Goal: Contribute content

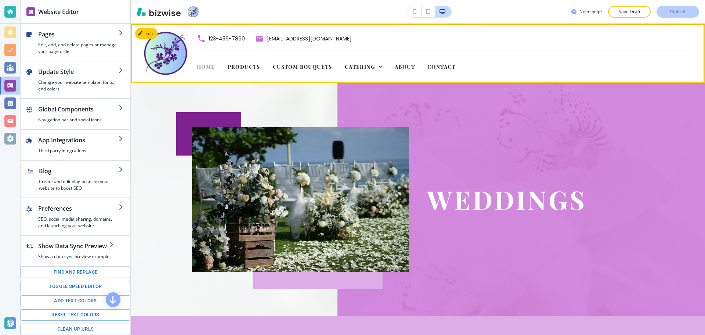
click at [209, 67] on span "Home" at bounding box center [206, 66] width 18 height 7
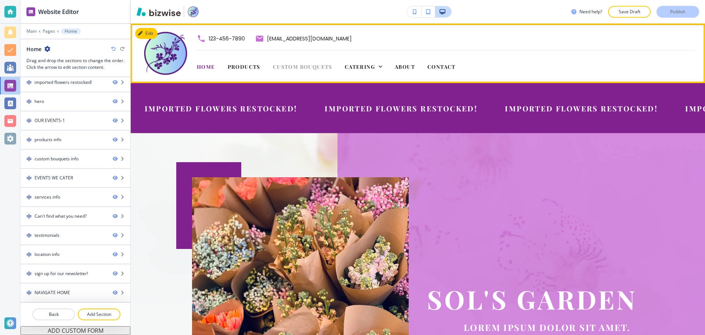
click at [308, 68] on span "Custom Bouquets" at bounding box center [302, 66] width 59 height 7
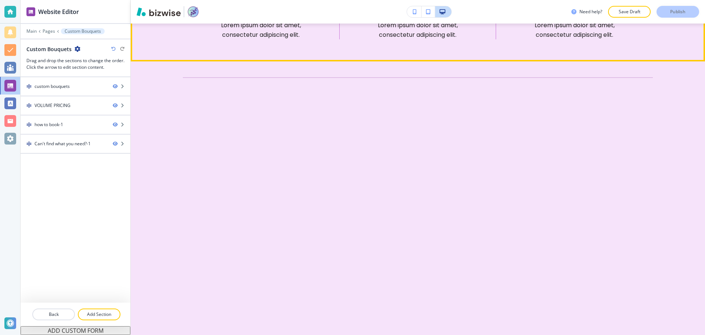
scroll to position [441, 0]
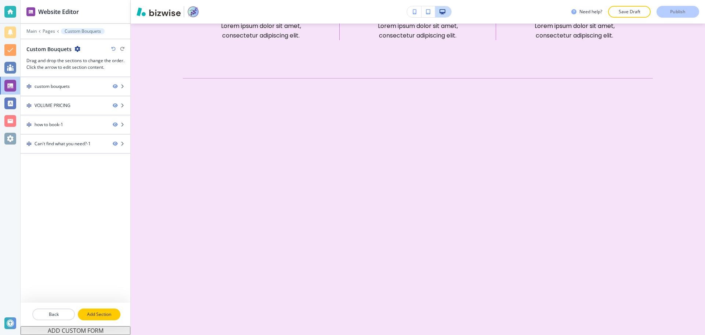
click at [96, 309] on button "Add Section" at bounding box center [99, 314] width 43 height 12
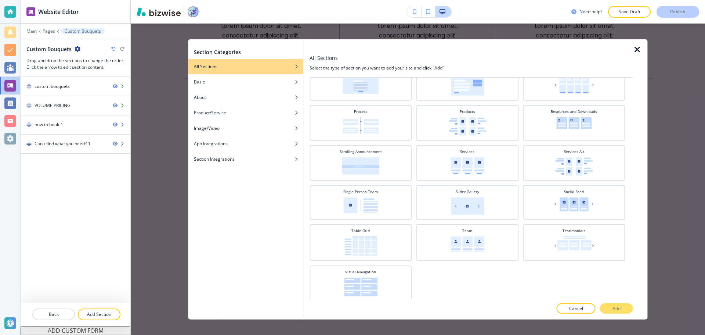
scroll to position [231, 0]
click at [394, 228] on div "Table Grid" at bounding box center [360, 239] width 95 height 28
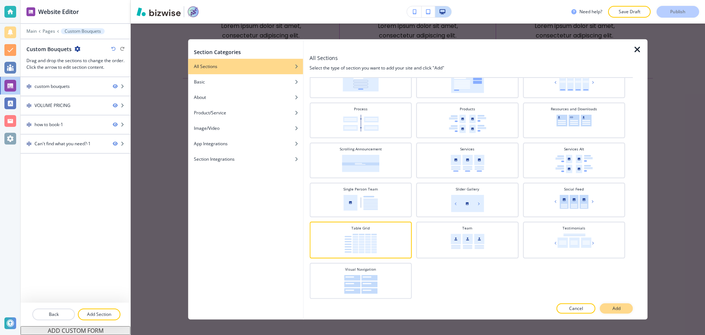
click at [617, 308] on p "Add" at bounding box center [617, 308] width 8 height 7
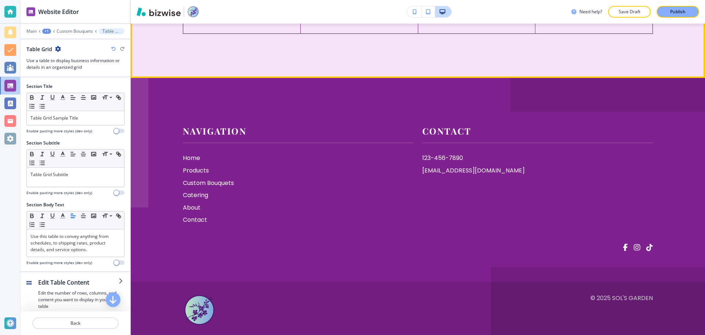
scroll to position [1253, 0]
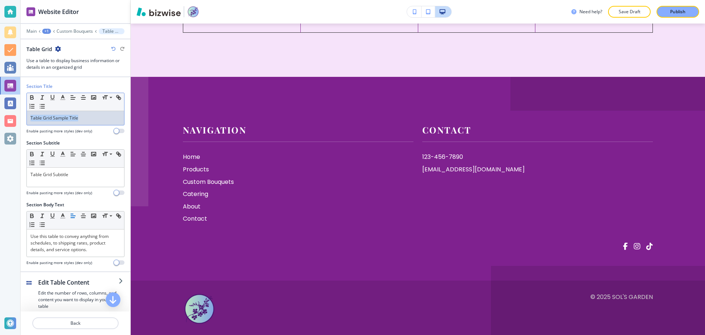
drag, startPoint x: 96, startPoint y: 115, endPoint x: 27, endPoint y: 120, distance: 69.7
click at [27, 120] on div "Table Grid Sample Title" at bounding box center [75, 118] width 97 height 14
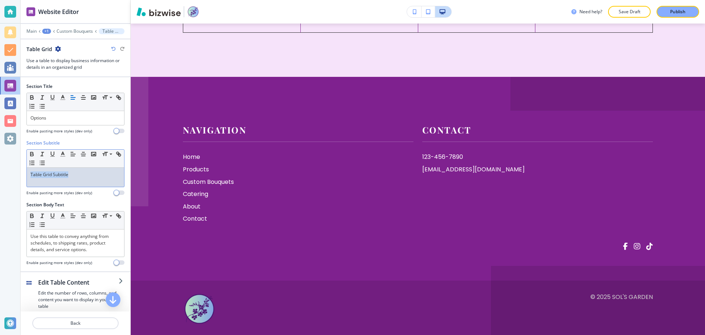
drag, startPoint x: 79, startPoint y: 176, endPoint x: 26, endPoint y: 177, distance: 52.9
click at [26, 177] on div "Section Title Small Normal Large Huge Options Enable pasting more styles (dev o…" at bounding box center [76, 174] width 110 height 194
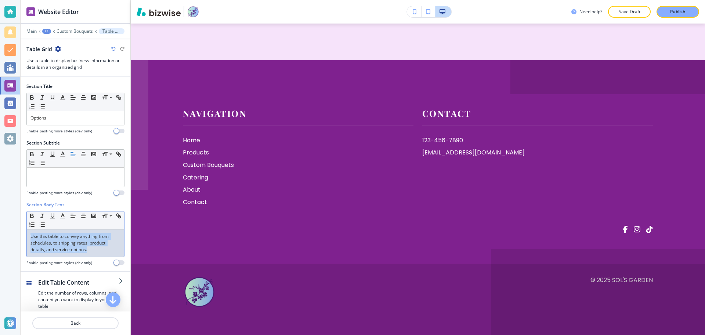
drag, startPoint x: 94, startPoint y: 252, endPoint x: 0, endPoint y: 233, distance: 96.4
click at [0, 233] on div "Website Editor Main +1 Custom Bouquets Table Grid Table Grid Use a table to dis…" at bounding box center [352, 167] width 705 height 335
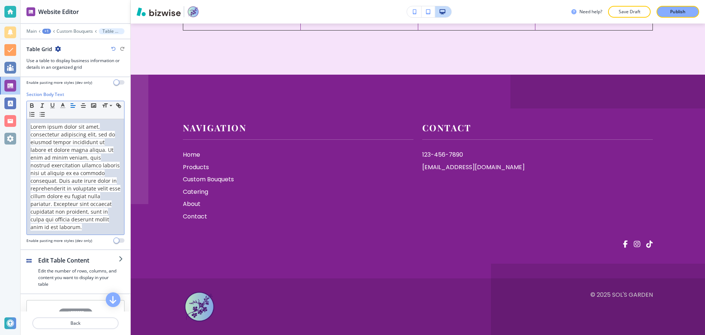
scroll to position [72, 0]
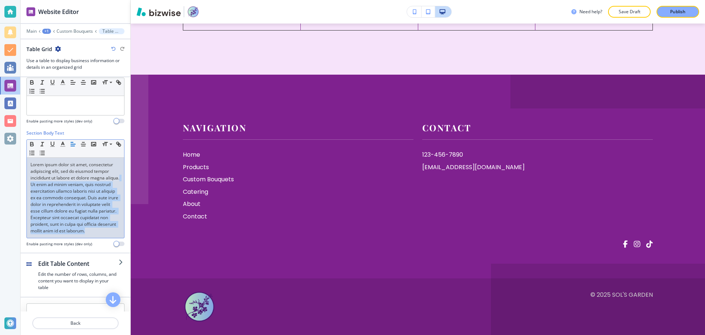
drag, startPoint x: 44, startPoint y: 186, endPoint x: 91, endPoint y: 243, distance: 74.4
click at [91, 238] on div "Lorem ipsum dolor sit amet, consectetur adipiscing elit, sed do eiusmod tempor …" at bounding box center [75, 198] width 97 height 80
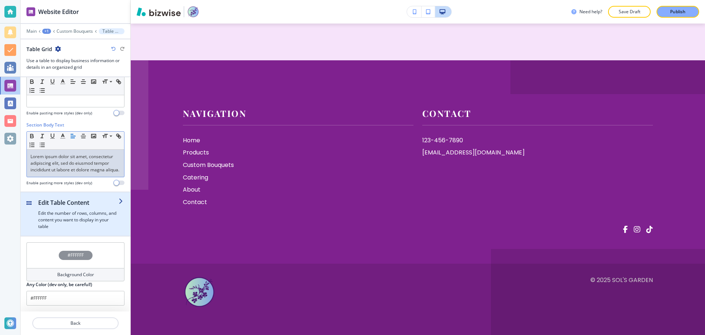
scroll to position [50, 0]
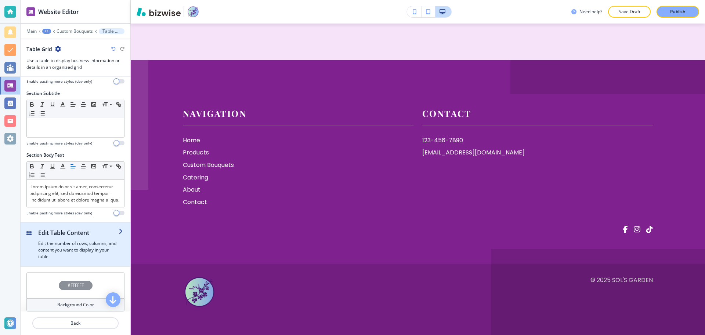
click at [105, 237] on h2 "Edit Table Content" at bounding box center [78, 232] width 80 height 9
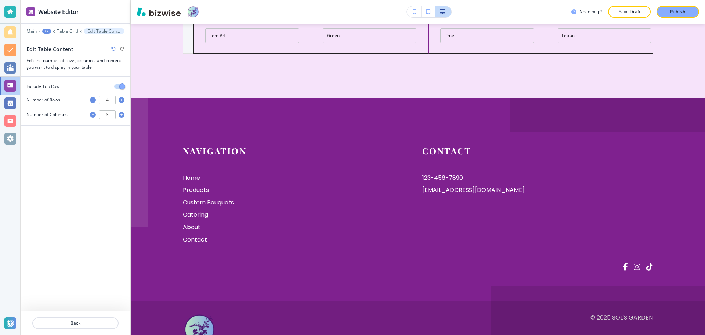
click at [91, 102] on icon "button" at bounding box center [93, 100] width 6 height 6
type input "3"
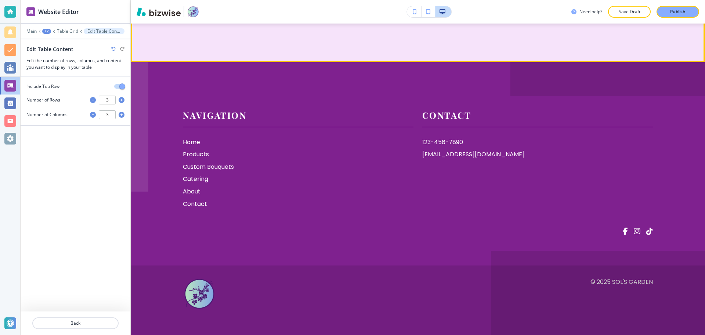
drag, startPoint x: 225, startPoint y: 172, endPoint x: 206, endPoint y: 173, distance: 18.8
type input "Wrapper"
drag, startPoint x: 225, startPoint y: 206, endPoint x: 194, endPoint y: 205, distance: 30.9
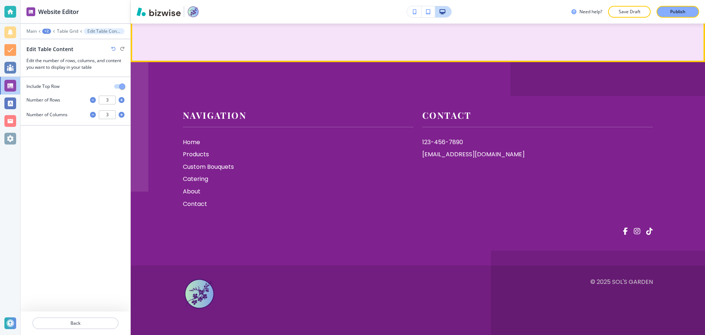
type input "F"
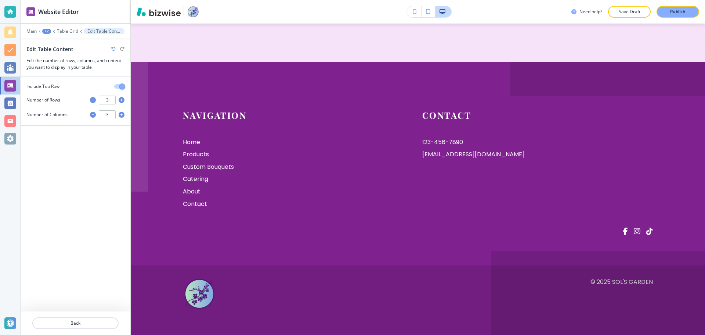
click at [114, 50] on icon "button" at bounding box center [113, 49] width 4 height 4
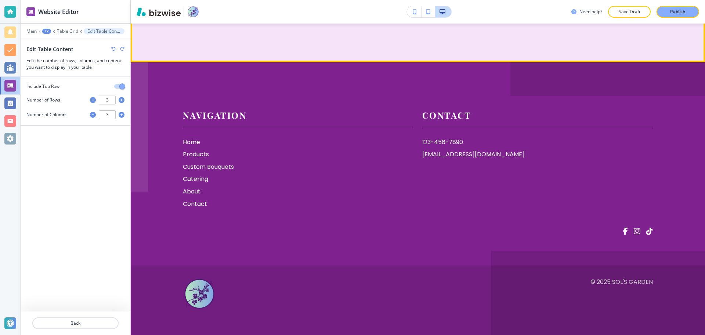
type input "Main Flower #1"
drag, startPoint x: 260, startPoint y: 243, endPoint x: 205, endPoint y: 244, distance: 55.5
click at [205, 7] on input "Item #3" at bounding box center [252, 0] width 94 height 15
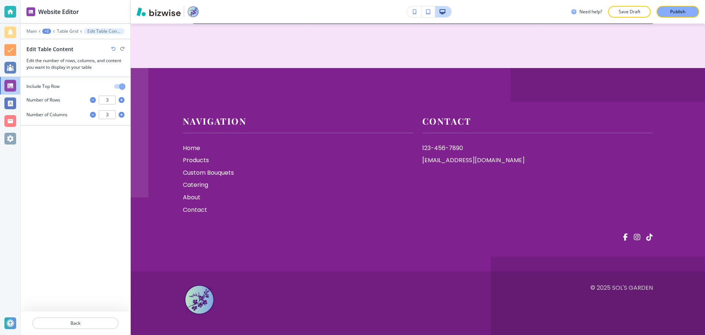
scroll to position [1253, 0]
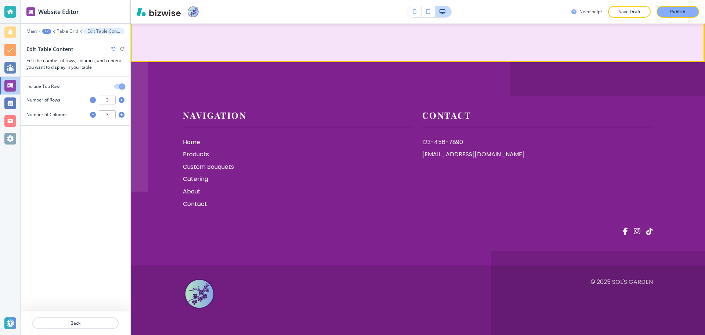
type input "Main Flower #2"
drag, startPoint x: 352, startPoint y: 142, endPoint x: 321, endPoint y: 144, distance: 31.2
type input "Just Because"
drag, startPoint x: 464, startPoint y: 144, endPoint x: 436, endPoint y: 141, distance: 28.0
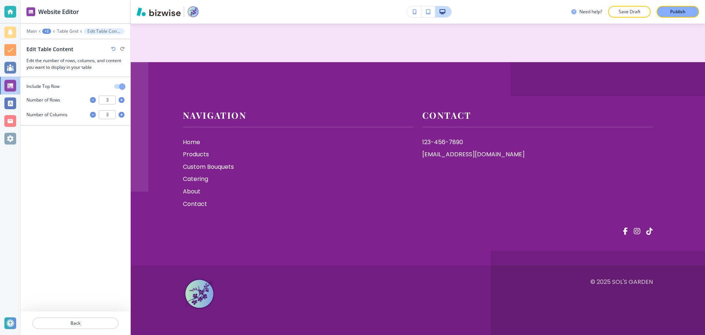
type input "Special Occassion"
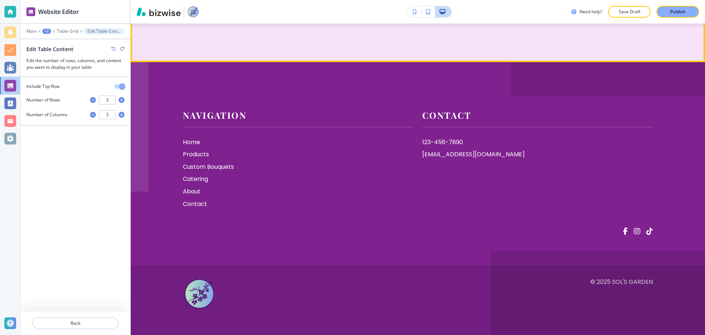
drag, startPoint x: 598, startPoint y: 142, endPoint x: 552, endPoint y: 143, distance: 46.3
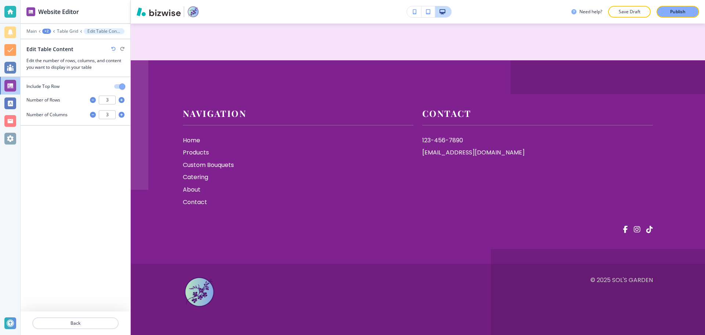
scroll to position [1289, 0]
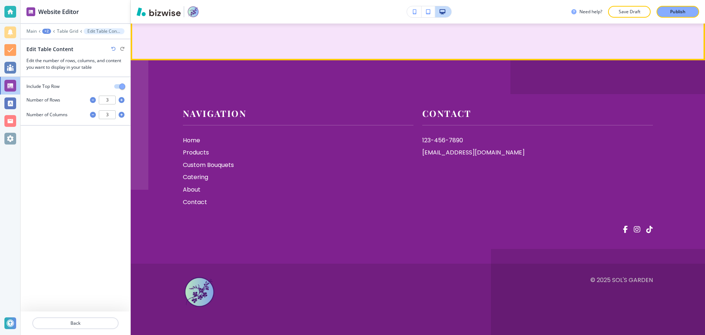
type input "Life Event"
type input "Main Flower/s"
drag, startPoint x: 245, startPoint y: 210, endPoint x: 203, endPoint y: 208, distance: 42.3
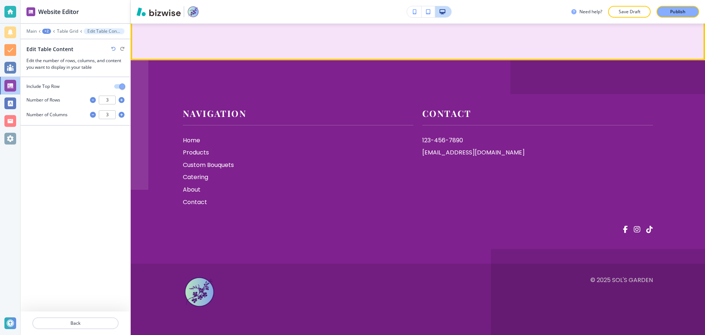
type input "Filler/s"
drag, startPoint x: 367, startPoint y: 132, endPoint x: 320, endPoint y: 137, distance: 46.5
type input "1 color"
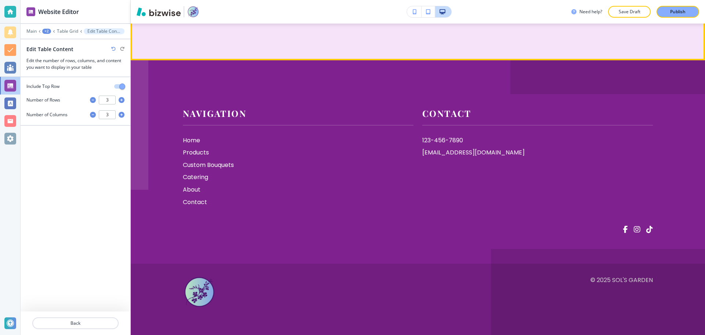
drag, startPoint x: 481, startPoint y: 134, endPoint x: 438, endPoint y: 134, distance: 42.6
type input "Up to 2 colors"
drag, startPoint x: 579, startPoint y: 138, endPoint x: 560, endPoint y: 138, distance: 19.1
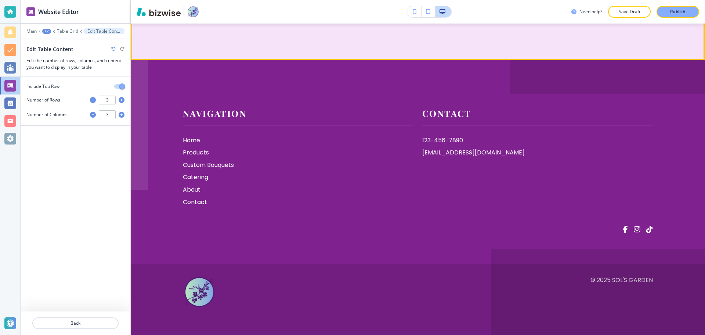
type input "Up to 3 colors"
drag, startPoint x: 390, startPoint y: 170, endPoint x: 324, endPoint y: 172, distance: 65.8
type input "1 Type"
drag, startPoint x: 470, startPoint y: 136, endPoint x: 443, endPoint y: 136, distance: 27.5
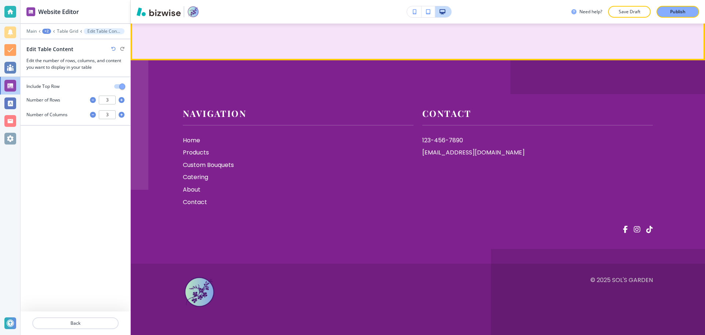
drag, startPoint x: 472, startPoint y: 168, endPoint x: 437, endPoint y: 170, distance: 34.9
paste input "Up to 2 colors"
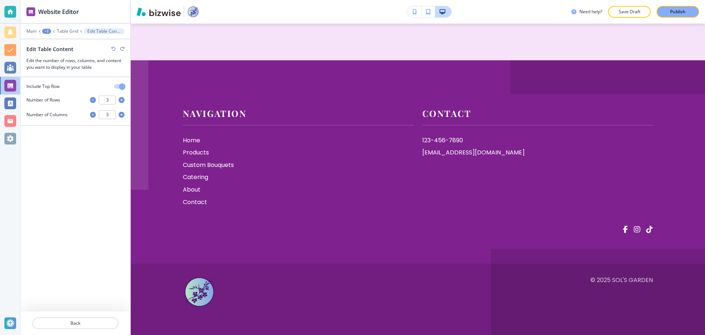
type input "Up to 2 types"
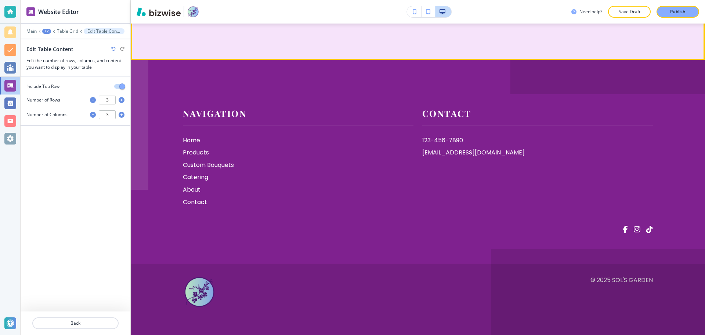
type input "1 type"
drag, startPoint x: 525, startPoint y: 173, endPoint x: 442, endPoint y: 172, distance: 83.0
drag, startPoint x: 589, startPoint y: 171, endPoint x: 557, endPoint y: 171, distance: 31.6
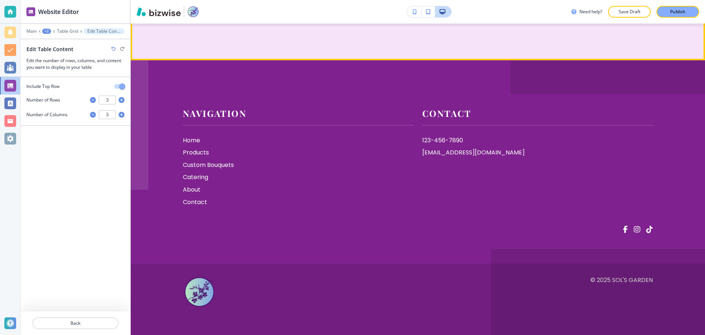
paste input "Up to 2 types"
type input "Up to 3 types"
drag, startPoint x: 587, startPoint y: 209, endPoint x: 556, endPoint y: 209, distance: 31.2
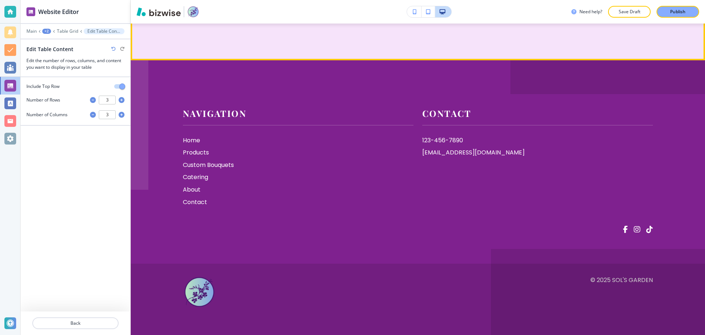
paste input "Up to 2 types"
type input "Up to 3 types"
drag, startPoint x: 503, startPoint y: 206, endPoint x: 437, endPoint y: 206, distance: 65.7
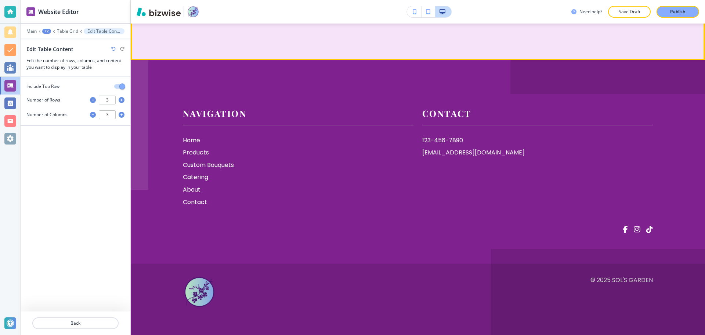
paste input "Up to 2 types"
type input "Up to 2 types"
drag, startPoint x: 371, startPoint y: 206, endPoint x: 319, endPoint y: 207, distance: 51.8
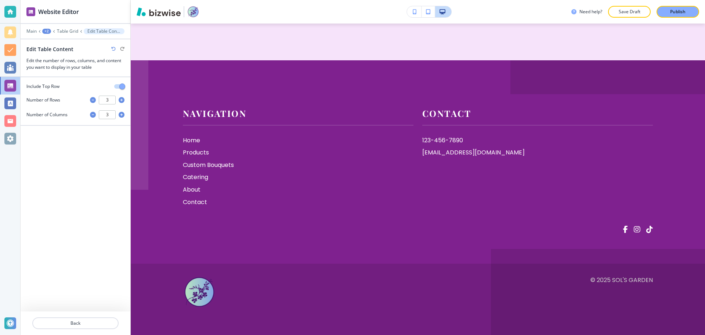
type input "1 type"
click at [120, 100] on icon "button" at bounding box center [122, 100] width 6 height 6
type input "4"
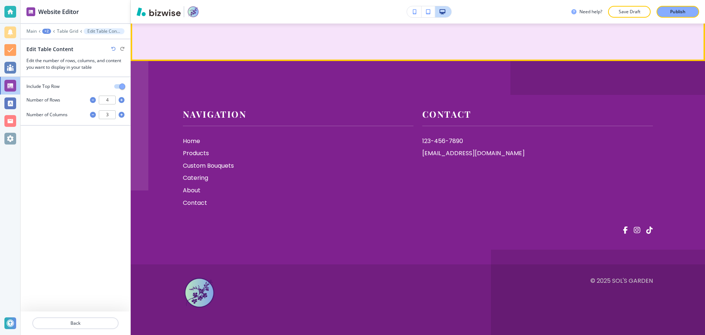
scroll to position [0, 1]
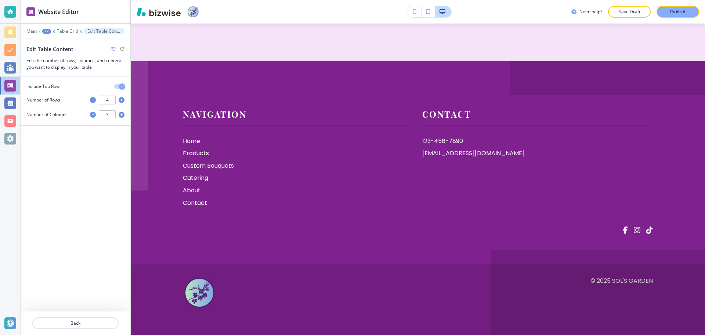
click at [96, 315] on div at bounding box center [76, 314] width 110 height 6
click at [96, 318] on button "Back" at bounding box center [75, 323] width 86 height 12
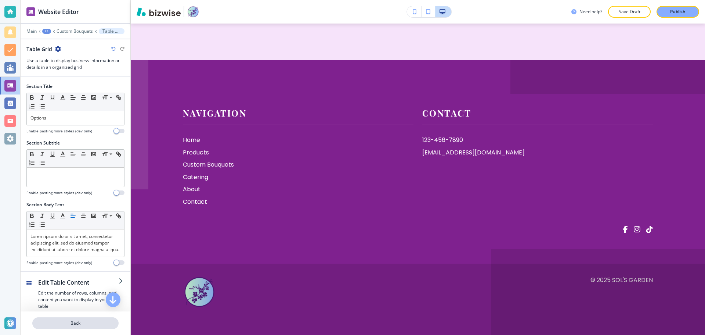
scroll to position [1253, 0]
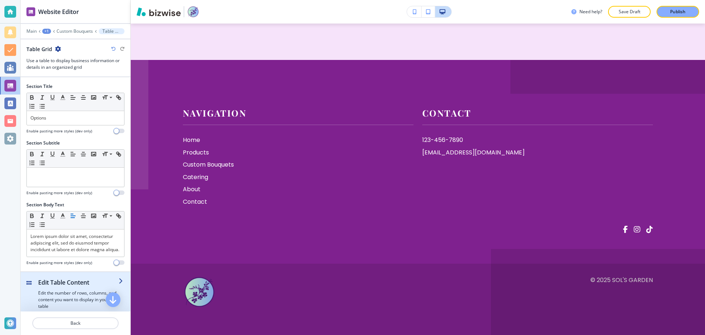
click at [64, 286] on h2 "Edit Table Content" at bounding box center [78, 282] width 80 height 9
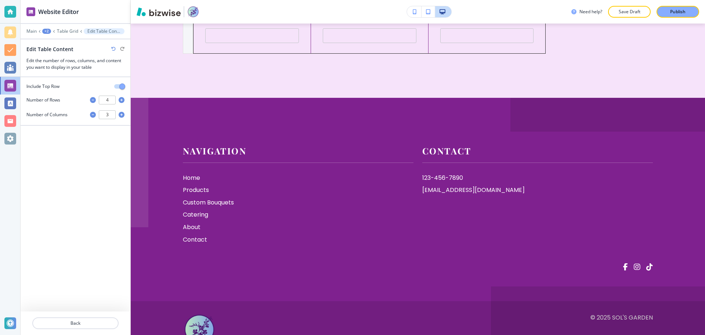
click at [115, 48] on icon "button" at bounding box center [113, 49] width 4 height 4
type input "3"
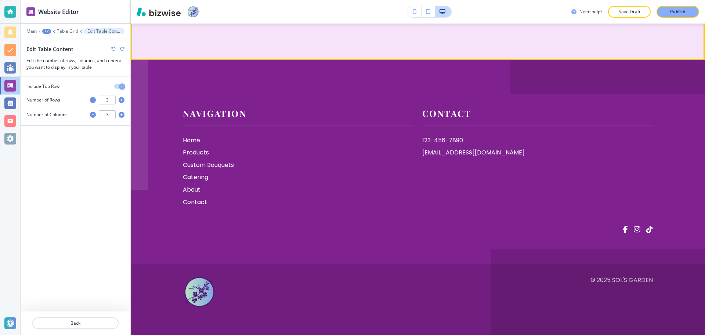
scroll to position [1289, 0]
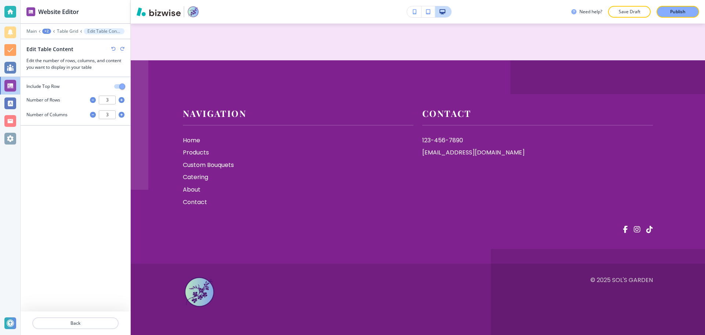
click at [46, 32] on div "+2" at bounding box center [46, 31] width 9 height 5
click at [49, 40] on p "Pages" at bounding box center [65, 43] width 37 height 7
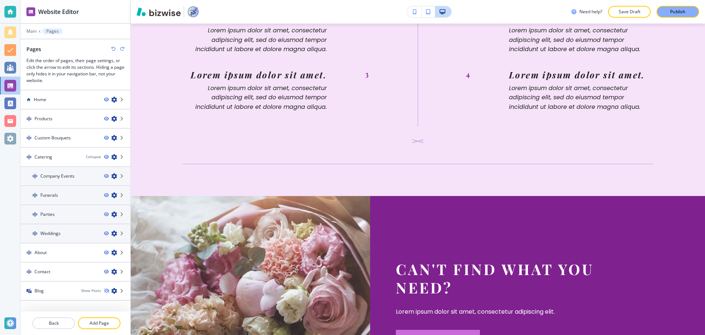
scroll to position [702, 0]
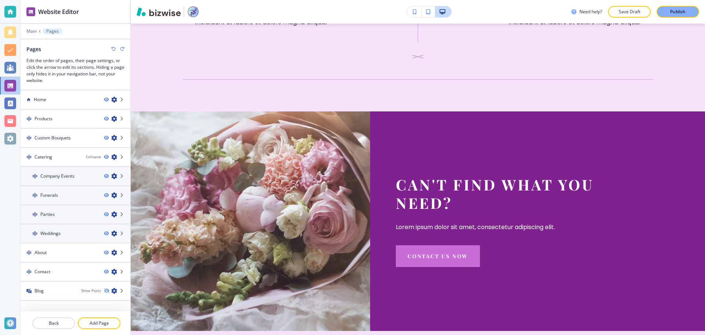
click at [53, 135] on h4 "Custom Bouquets" at bounding box center [53, 137] width 36 height 7
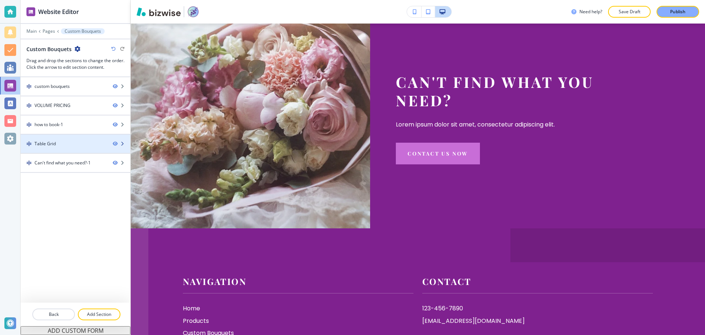
scroll to position [1018, 0]
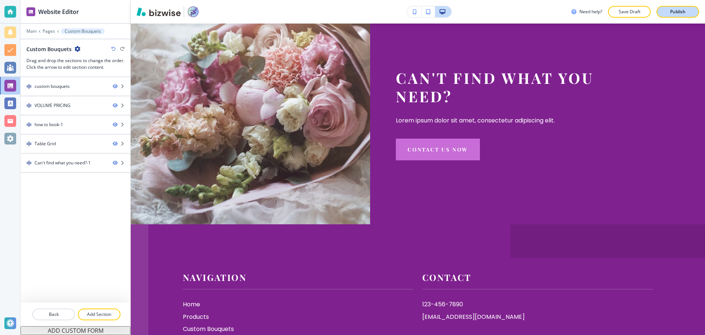
click at [666, 14] on button "Publish" at bounding box center [678, 12] width 43 height 12
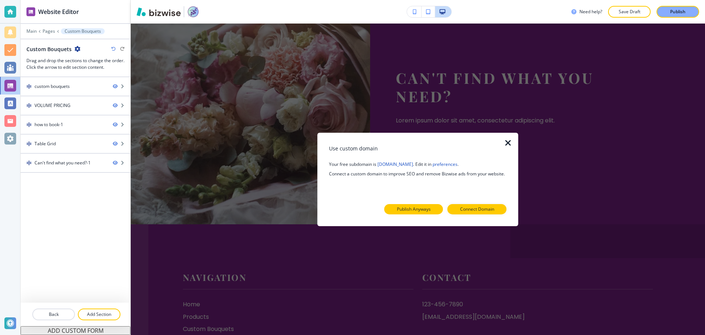
click at [414, 206] on p "Publish Anyways" at bounding box center [414, 209] width 34 height 7
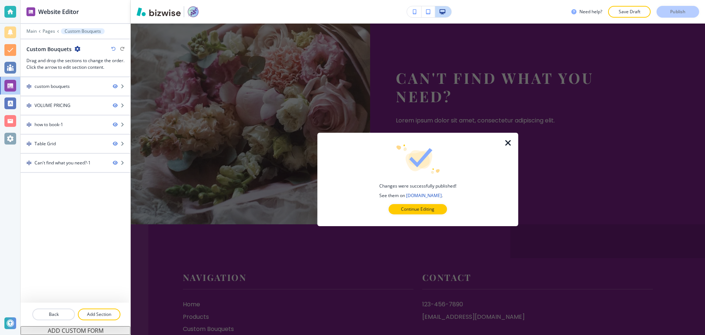
click at [510, 138] on icon "button" at bounding box center [508, 142] width 9 height 9
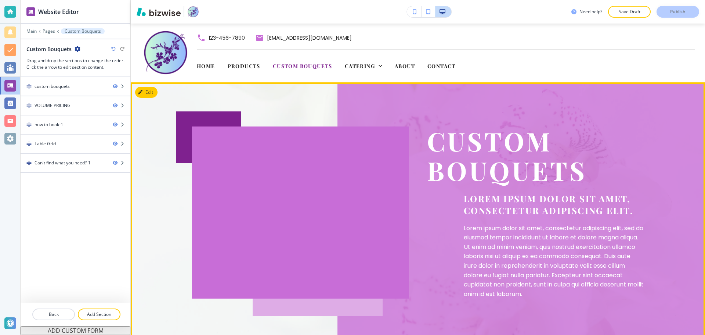
scroll to position [0, 0]
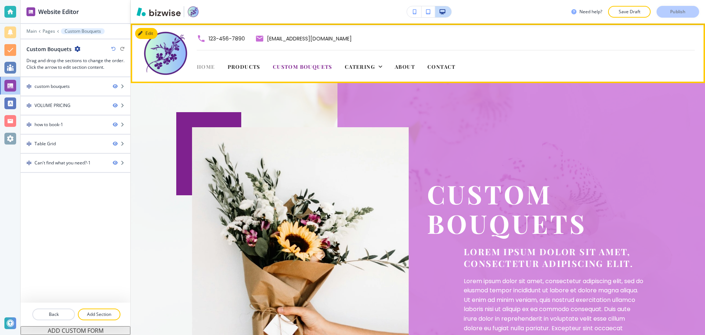
click at [213, 67] on span "Home" at bounding box center [206, 66] width 18 height 7
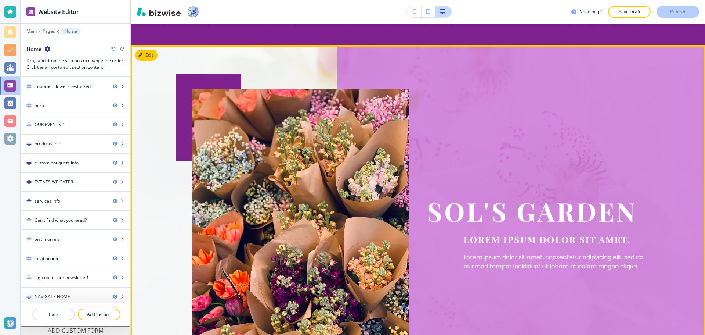
scroll to position [110, 0]
